Goal: Transaction & Acquisition: Book appointment/travel/reservation

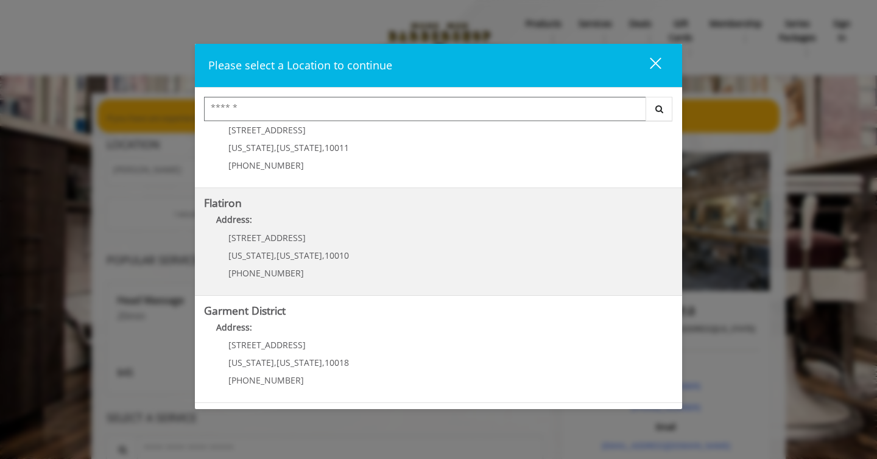
scroll to position [16, 0]
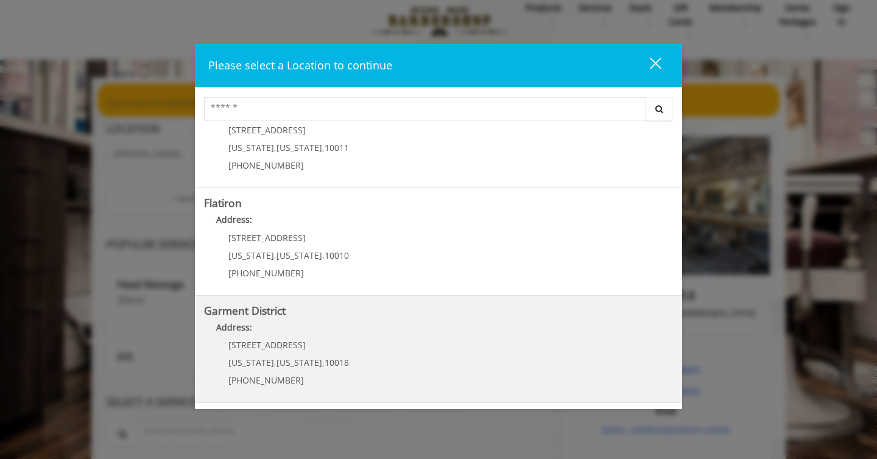
click at [289, 337] on District "Address:" at bounding box center [438, 330] width 469 height 19
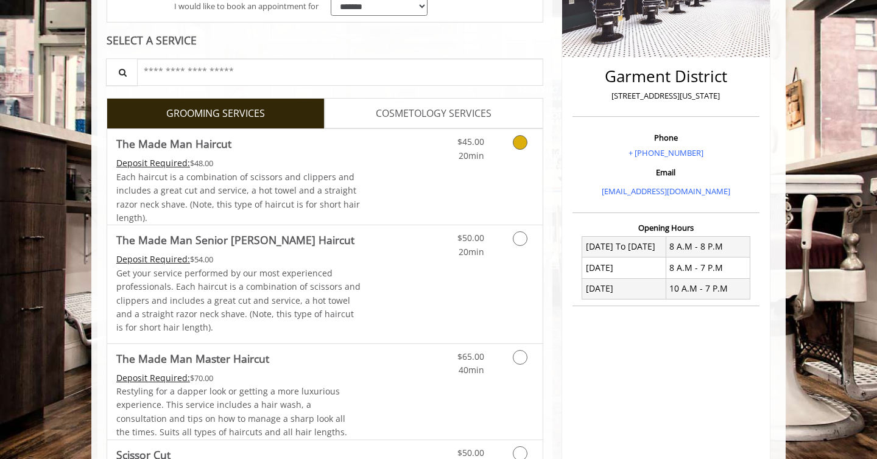
scroll to position [255, 0]
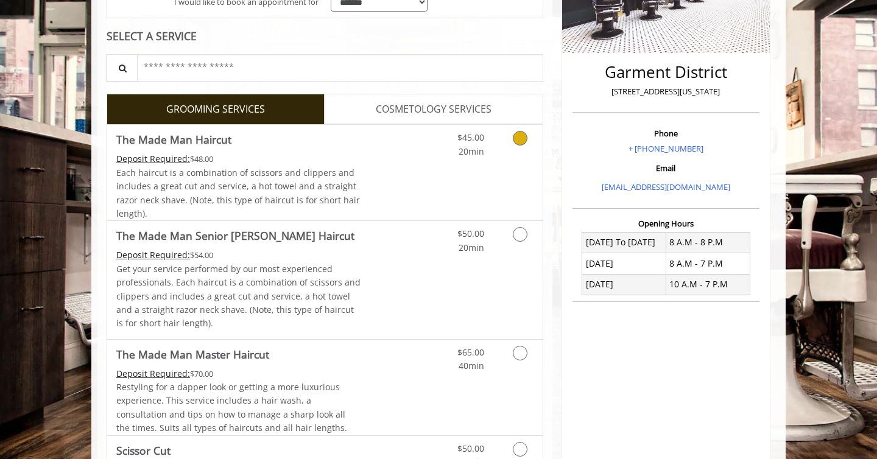
click at [376, 181] on link "Discounted Price" at bounding box center [397, 173] width 72 height 96
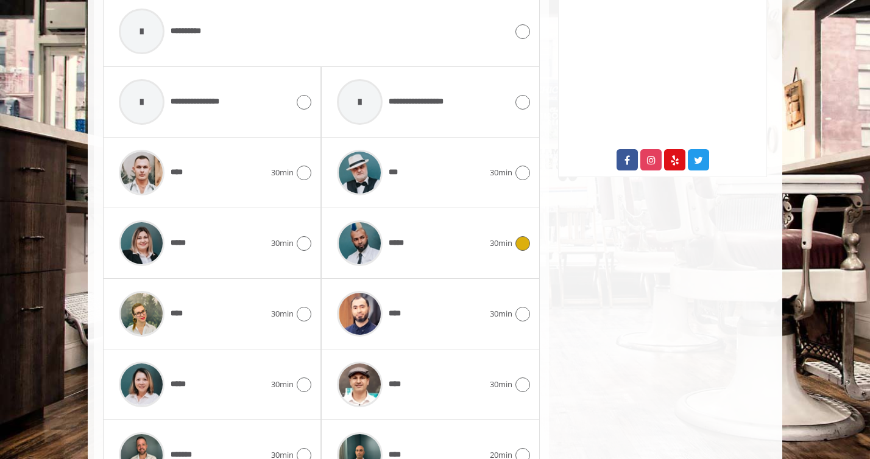
click at [421, 234] on div "*****" at bounding box center [410, 243] width 158 height 58
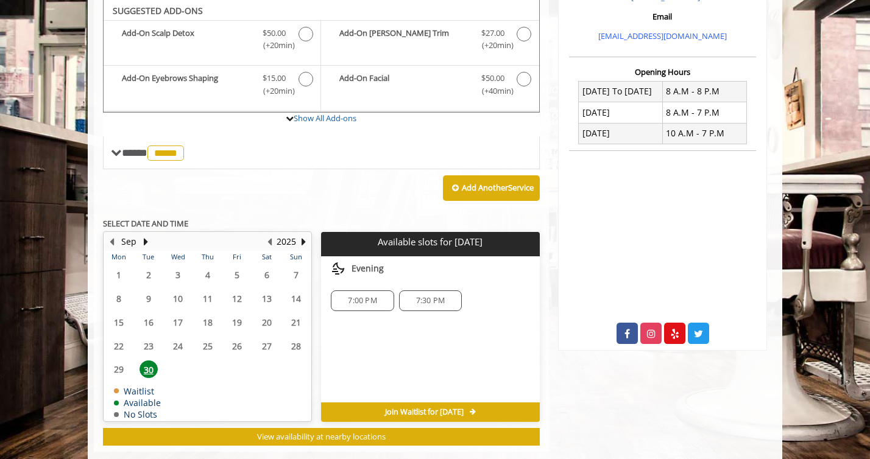
scroll to position [429, 0]
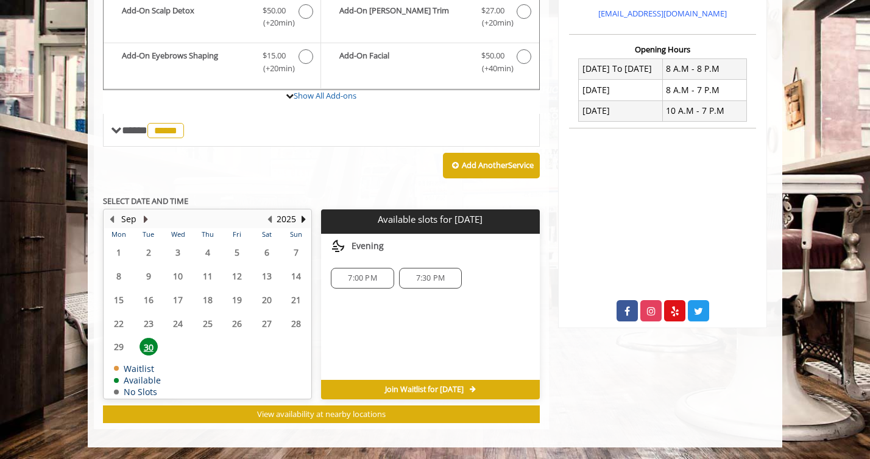
click at [147, 216] on button "Next Month" at bounding box center [146, 219] width 10 height 13
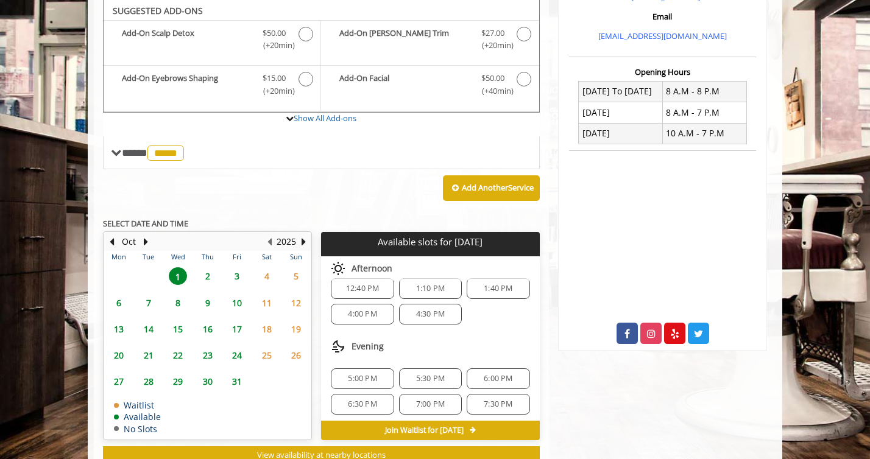
scroll to position [132, 0]
click at [119, 302] on span "6" at bounding box center [119, 303] width 18 height 18
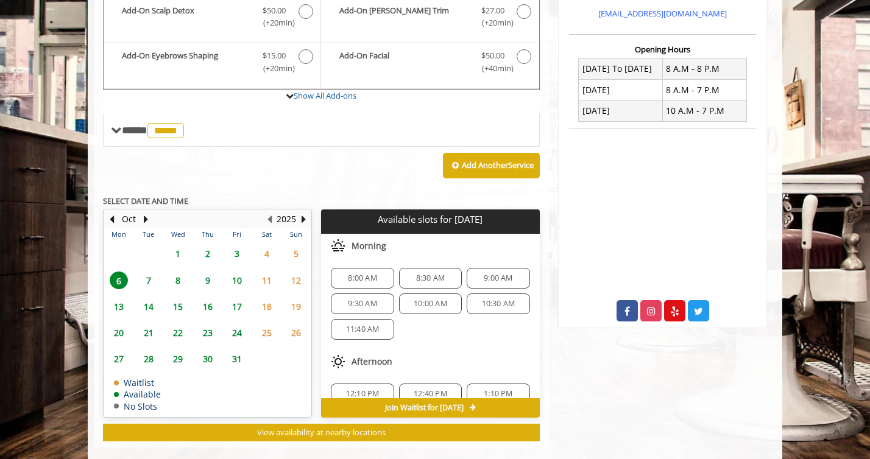
scroll to position [447, 0]
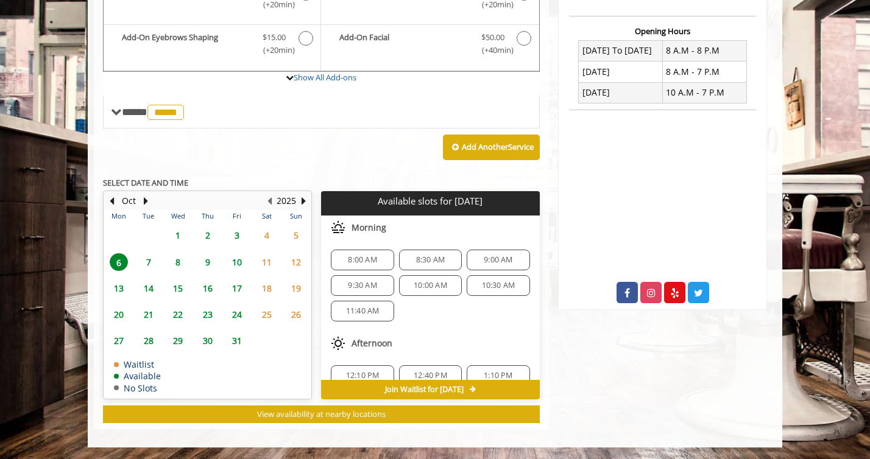
click at [292, 235] on span "5" at bounding box center [296, 236] width 18 height 18
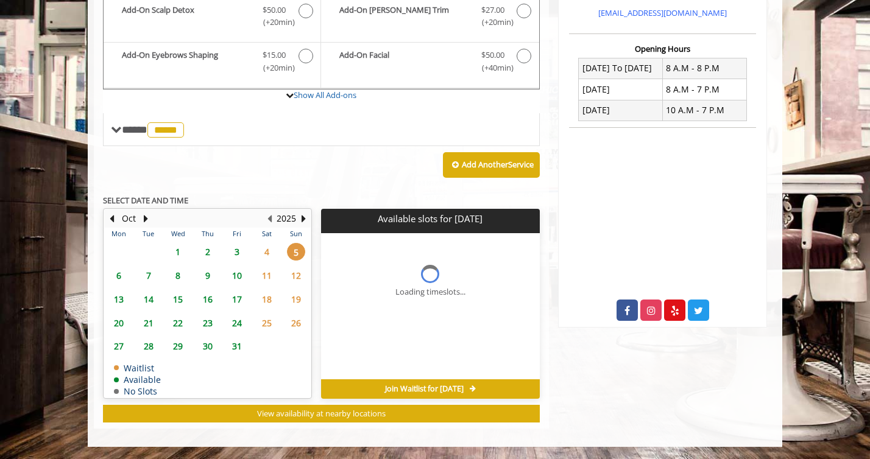
scroll to position [429, 0]
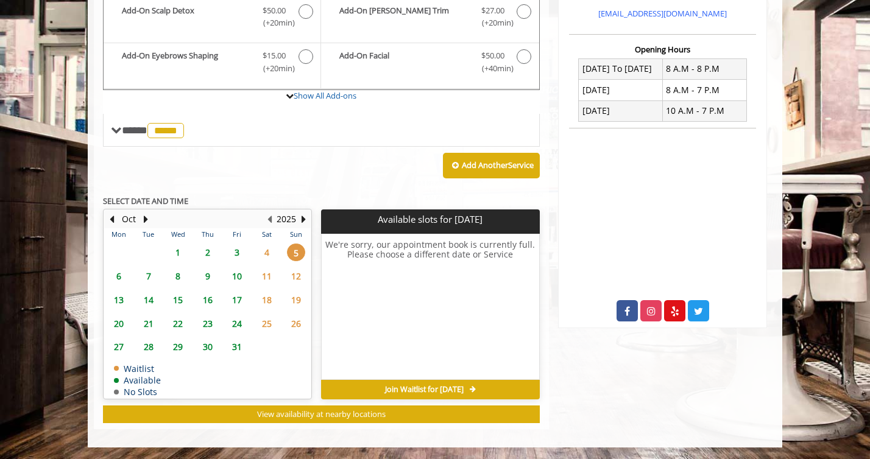
click at [268, 251] on span "4" at bounding box center [267, 253] width 18 height 18
click at [119, 275] on span "6" at bounding box center [119, 276] width 18 height 18
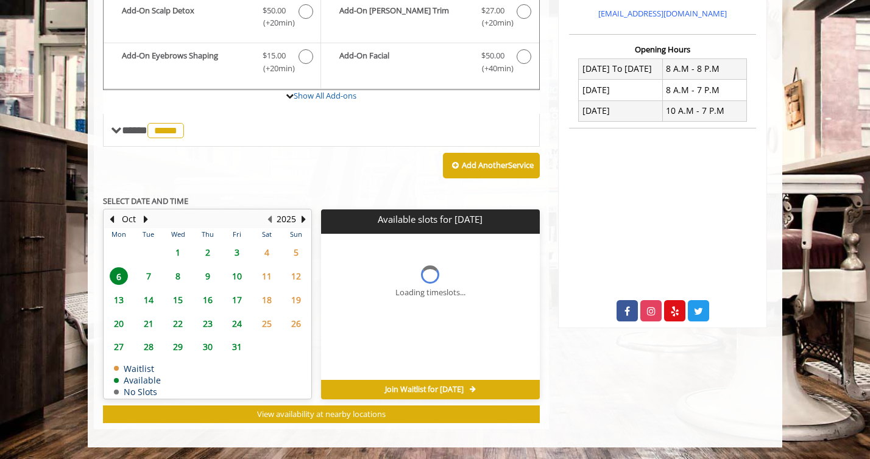
scroll to position [447, 0]
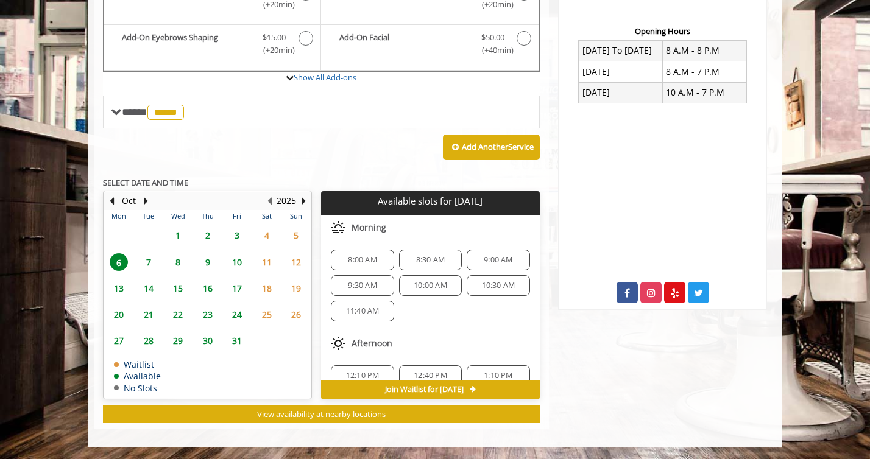
click at [419, 263] on span "8:30 AM" at bounding box center [430, 260] width 29 height 10
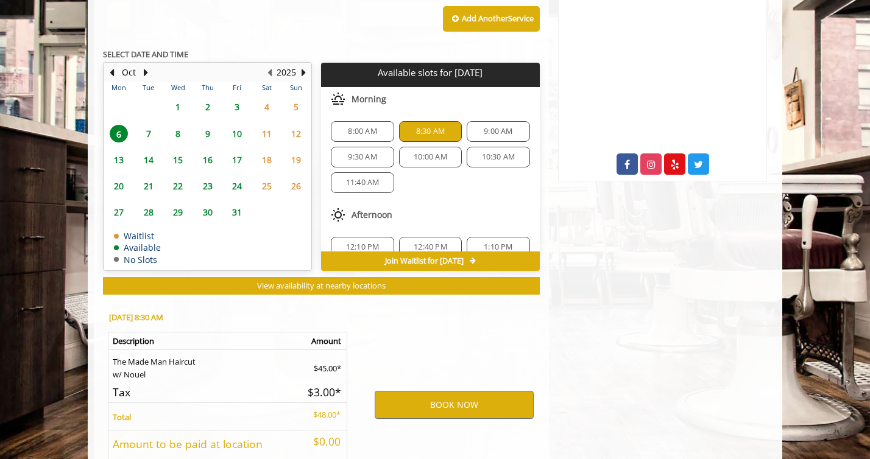
scroll to position [667, 0]
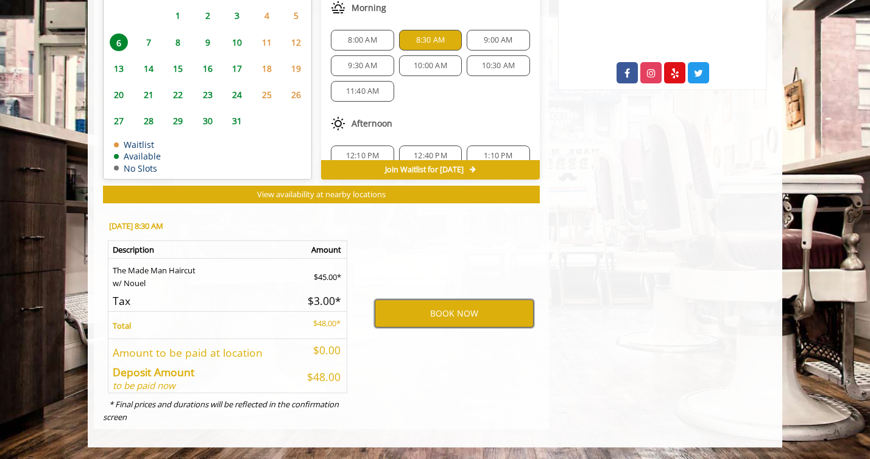
click at [468, 315] on button "BOOK NOW" at bounding box center [454, 314] width 159 height 28
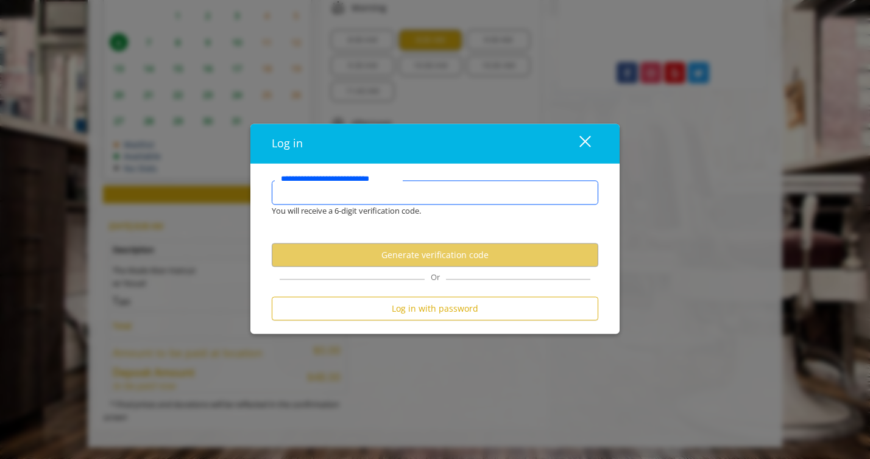
click at [343, 194] on input "**********" at bounding box center [435, 193] width 327 height 24
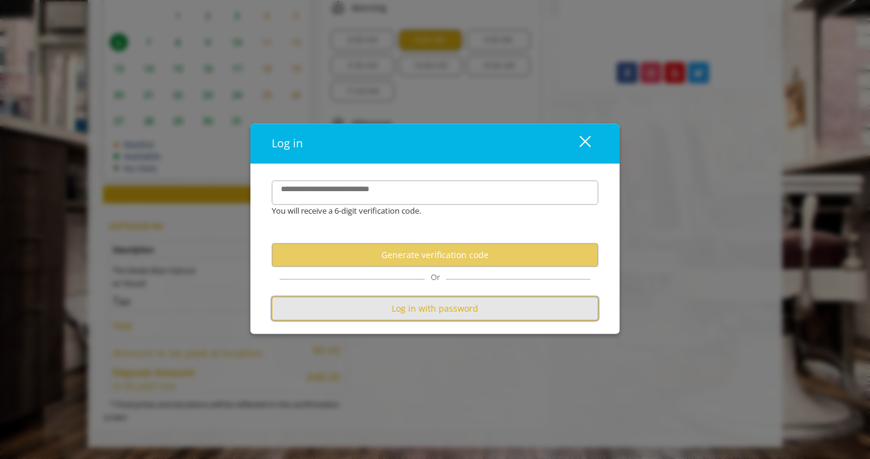
click at [428, 311] on button "Log in with password" at bounding box center [435, 309] width 327 height 24
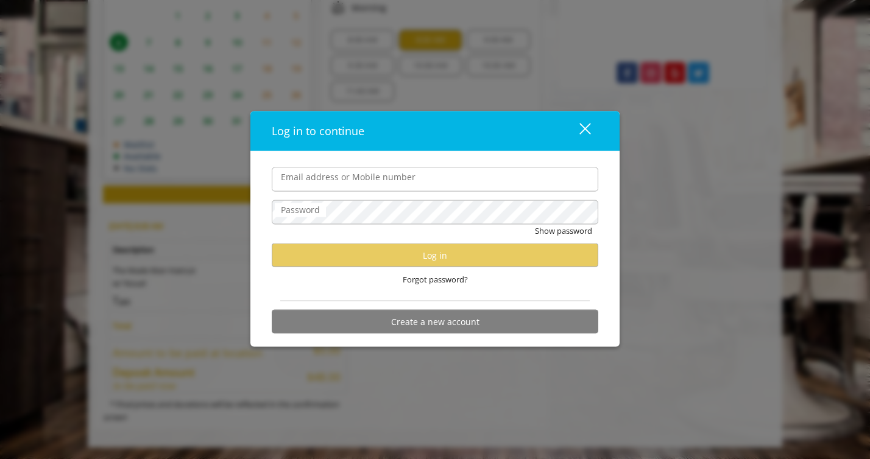
type input "**********"
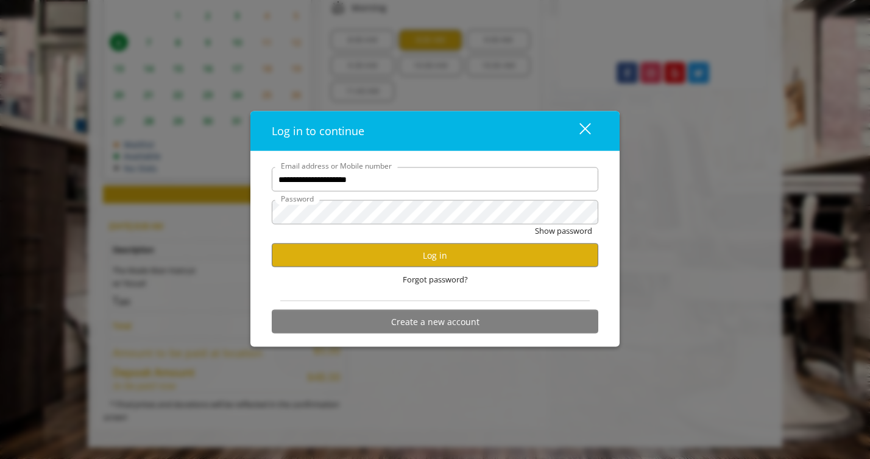
scroll to position [0, 0]
click at [426, 256] on button "Log in" at bounding box center [435, 256] width 327 height 24
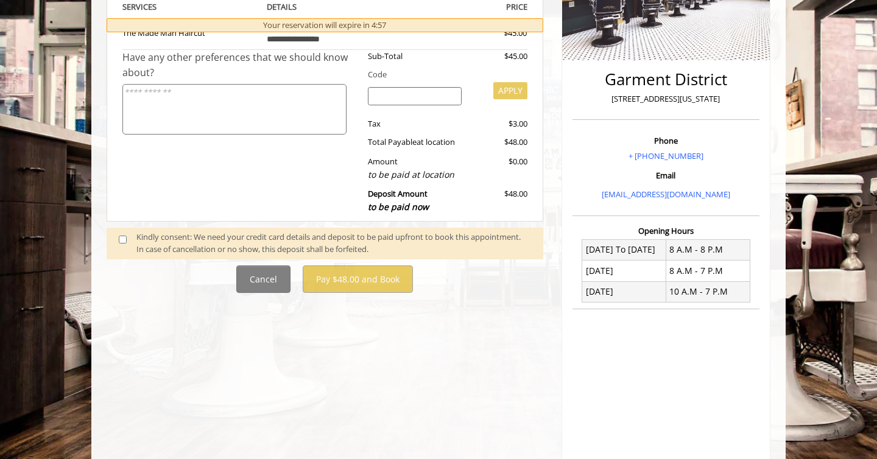
scroll to position [255, 0]
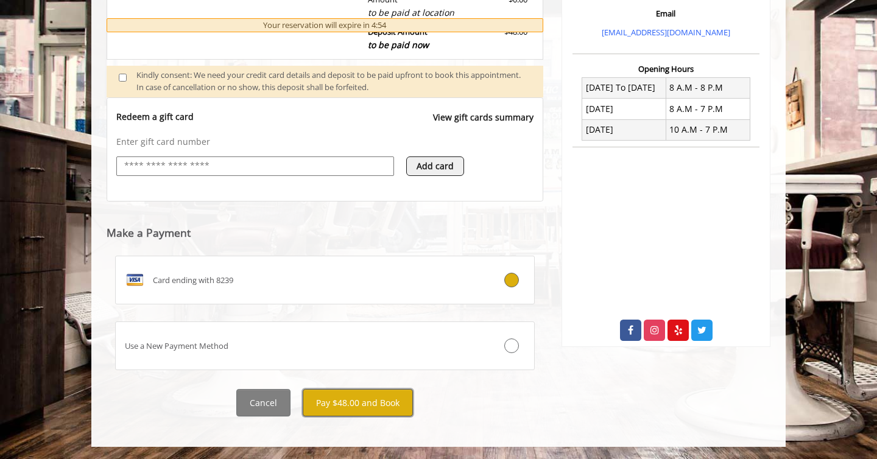
click at [346, 401] on button "Pay $48.00 and Book" at bounding box center [358, 402] width 110 height 27
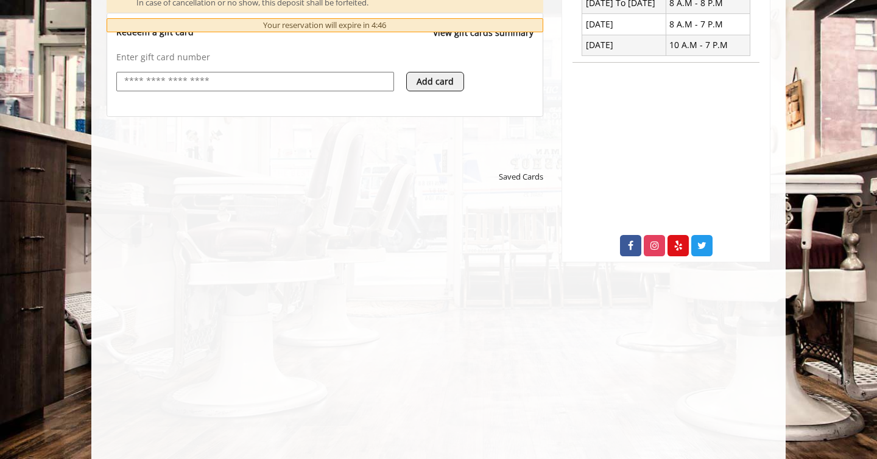
scroll to position [503, 0]
